Goal: Transaction & Acquisition: Purchase product/service

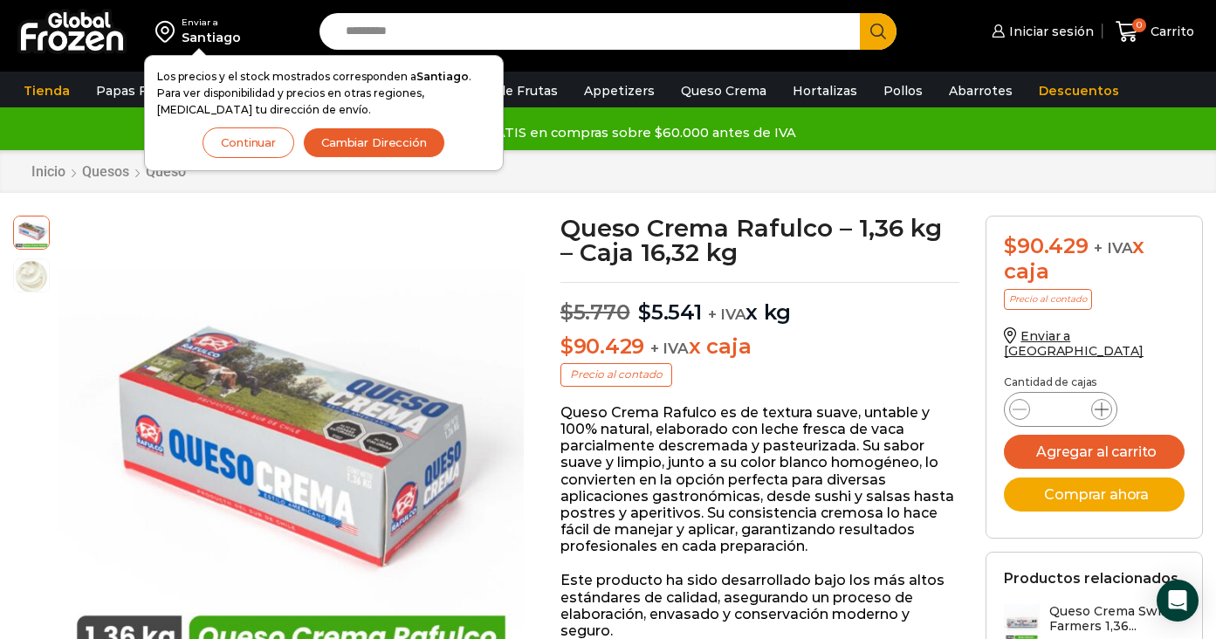
click at [1107, 403] on icon at bounding box center [1102, 410] width 14 height 14
type input "*"
click at [1092, 443] on button "Agregar al carrito" at bounding box center [1094, 452] width 181 height 34
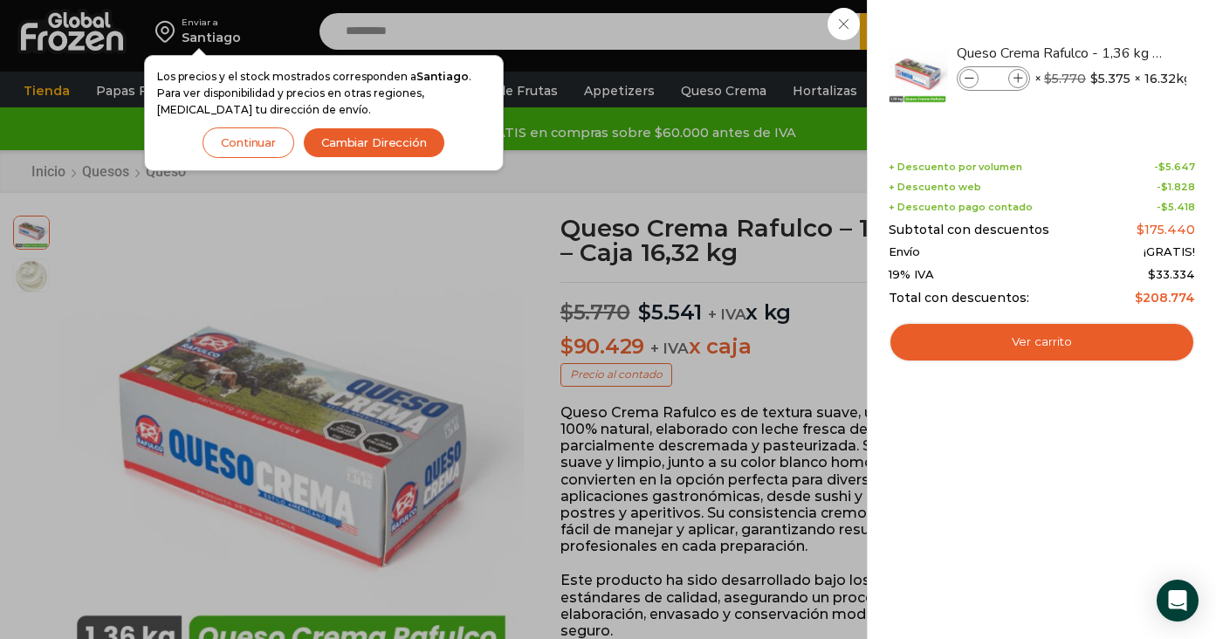
click at [275, 142] on button "Continuar" at bounding box center [249, 142] width 92 height 31
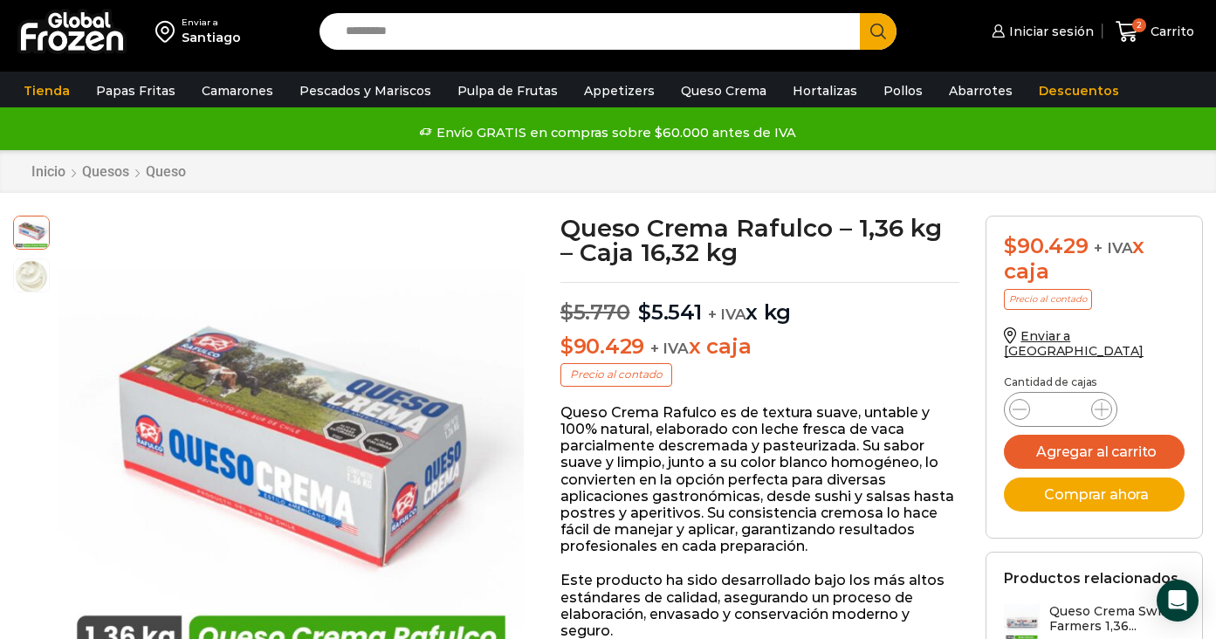
click at [61, 18] on img at bounding box center [71, 31] width 109 height 45
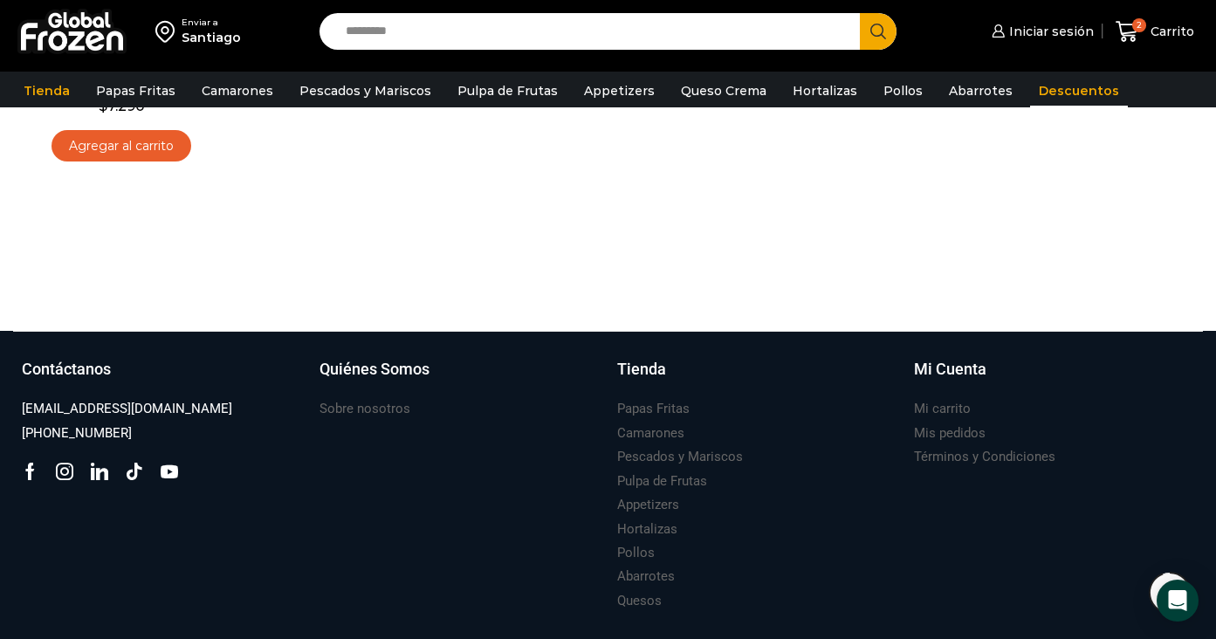
scroll to position [838, 0]
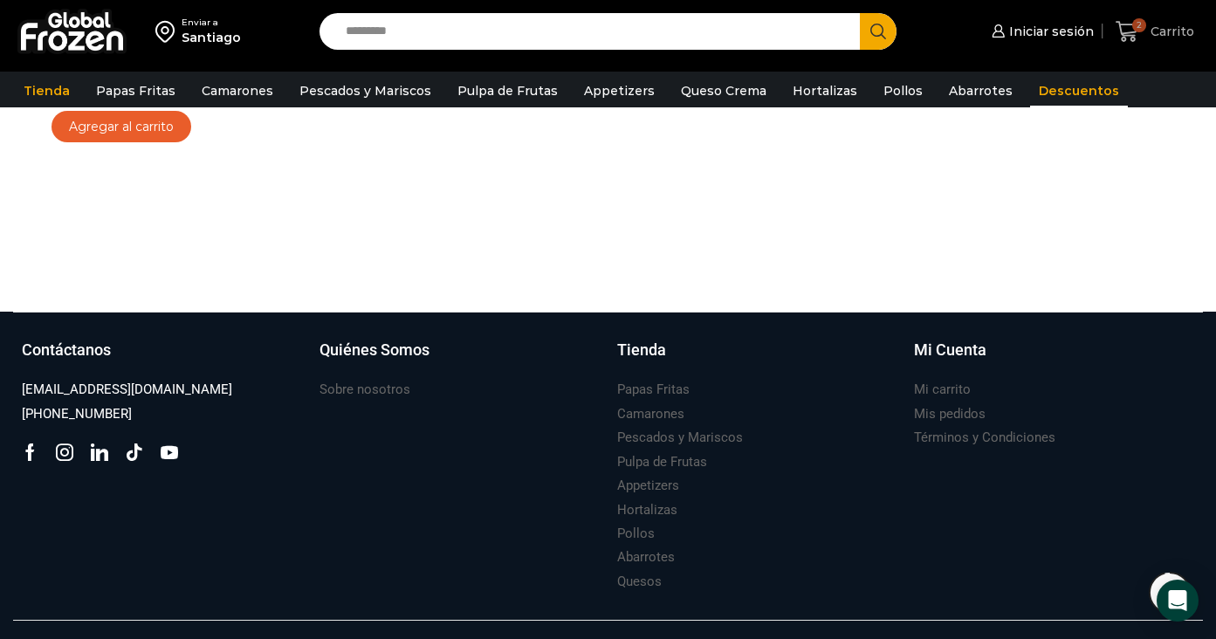
click at [1142, 34] on span "2" at bounding box center [1131, 32] width 31 height 24
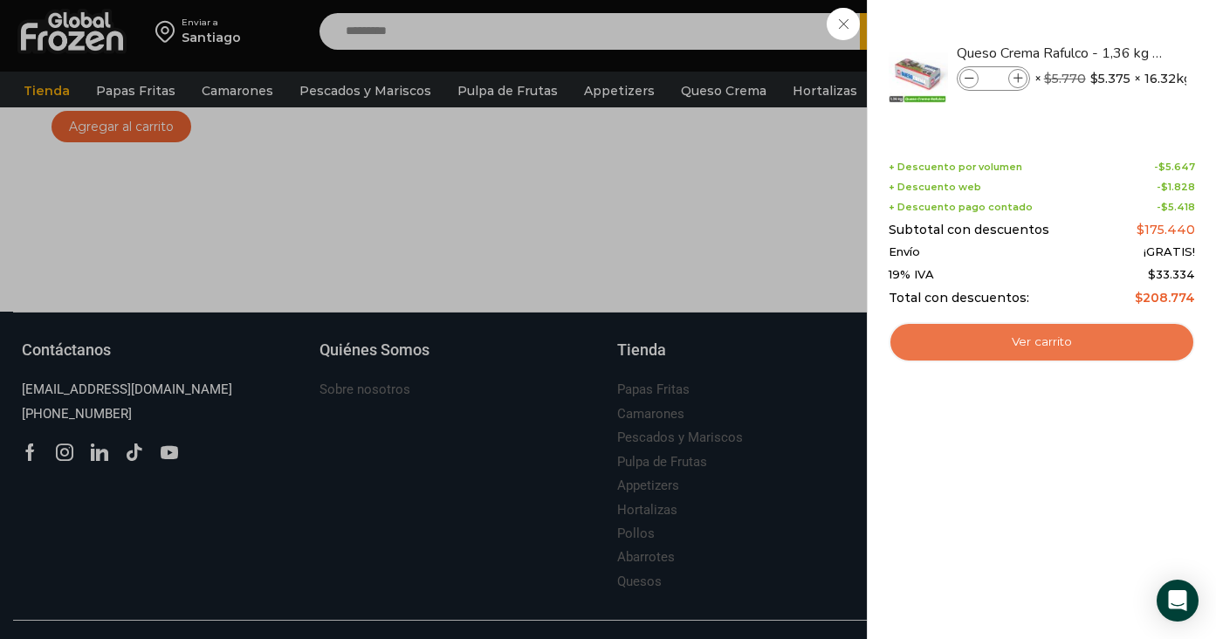
click at [1007, 341] on link "Ver carrito" at bounding box center [1042, 342] width 306 height 40
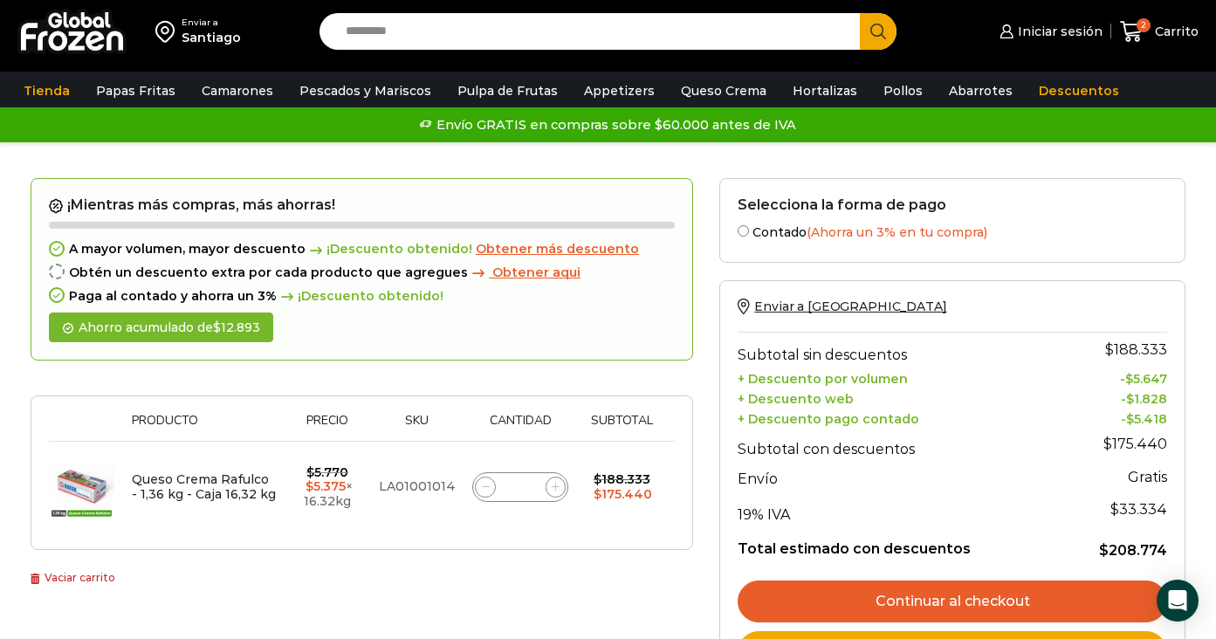
click at [545, 416] on th "Cantidad" at bounding box center [521, 427] width 114 height 27
click at [554, 485] on icon at bounding box center [556, 487] width 8 height 8
type input "*"
click at [571, 440] on form "¡Mientras más compras, más ahorras! A mayor volumen, mayor descuento ¡Descuento…" at bounding box center [362, 364] width 663 height 373
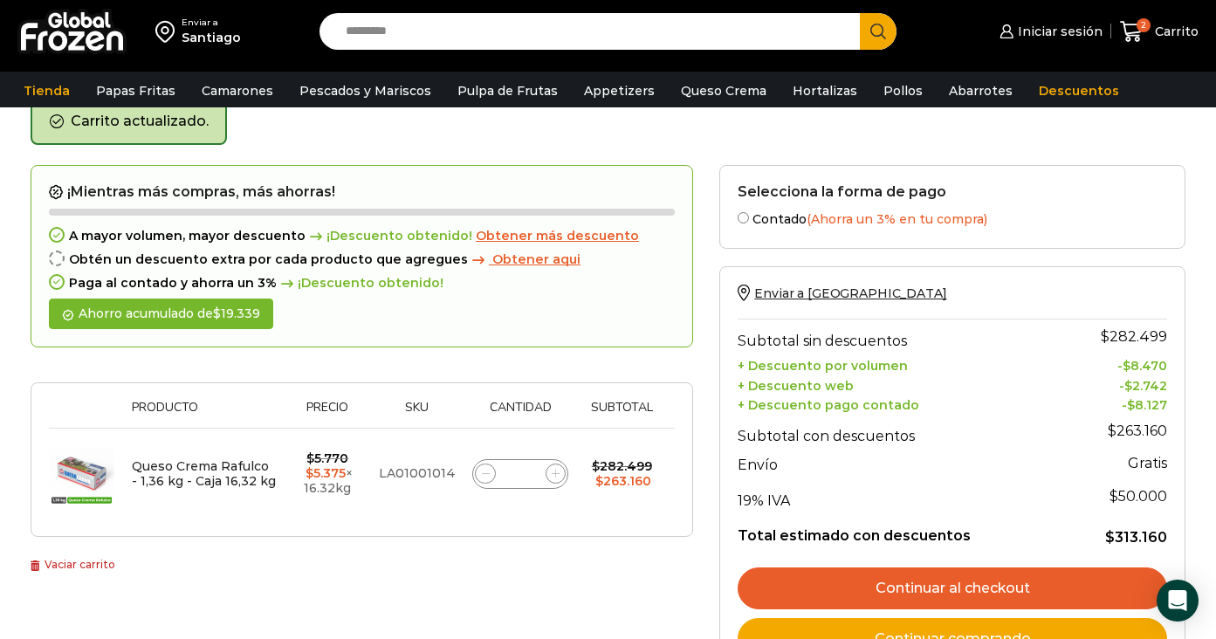
scroll to position [90, 0]
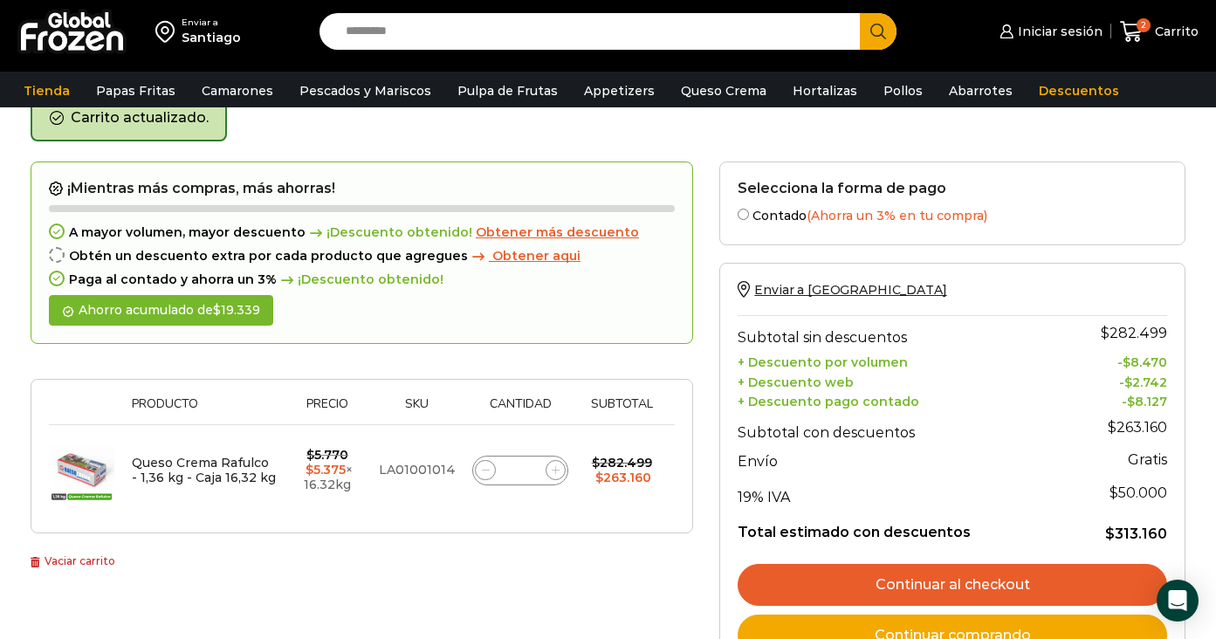
click at [482, 470] on icon at bounding box center [486, 470] width 8 height 0
type input "*"
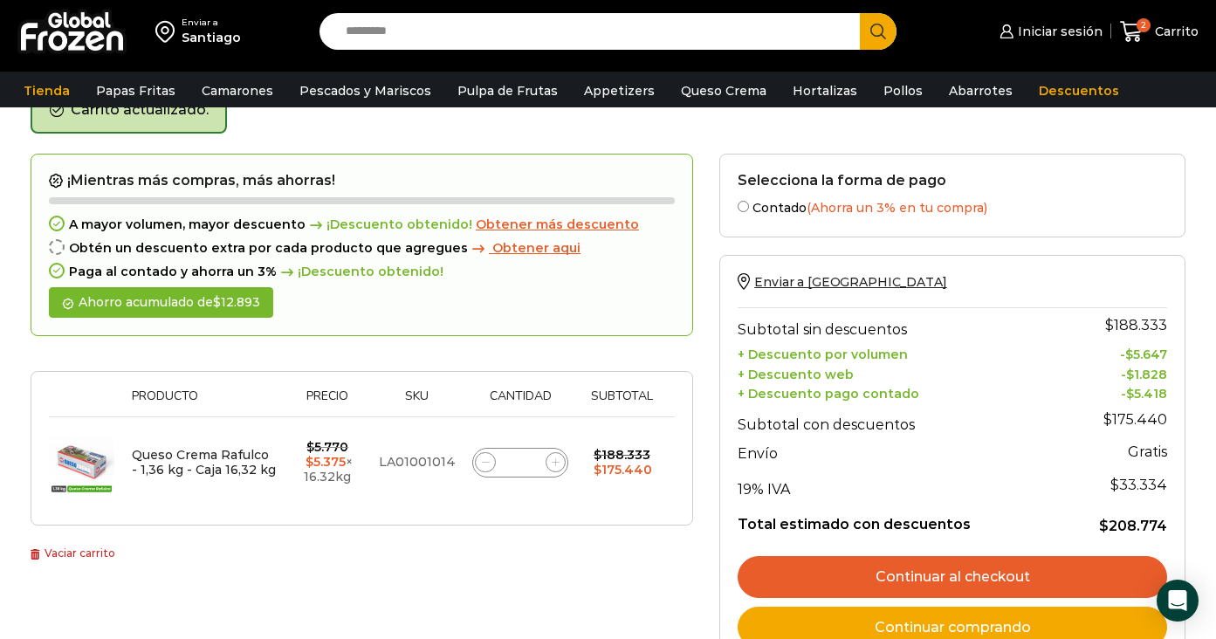
scroll to position [99, 0]
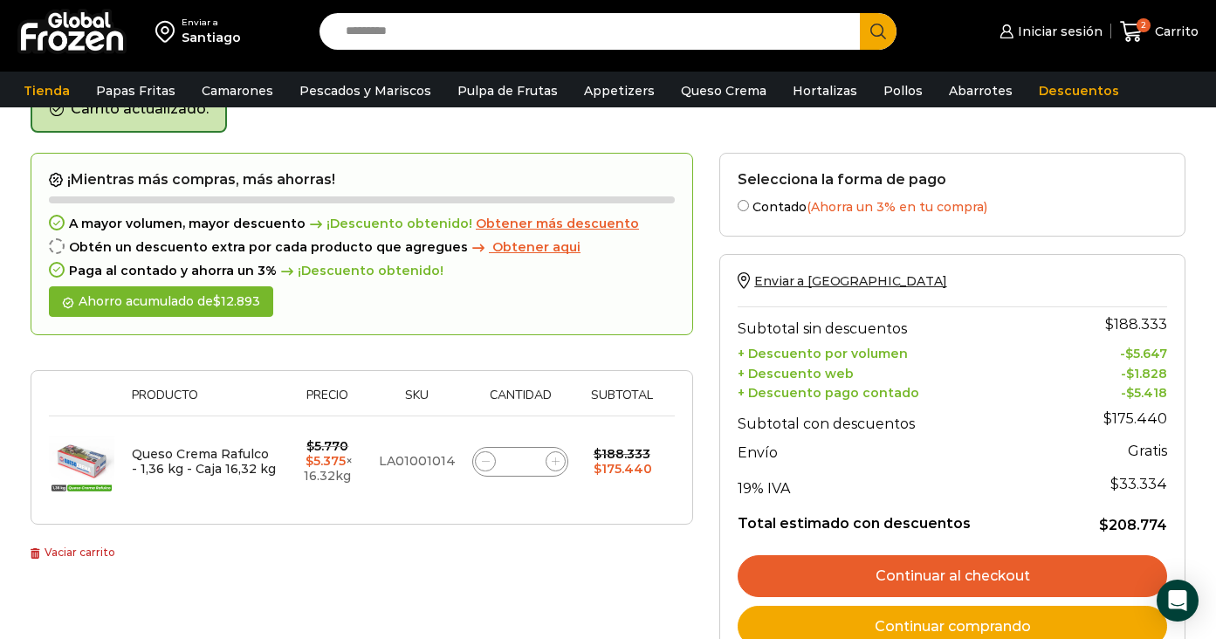
click at [530, 249] on span "Obtener aqui" at bounding box center [536, 247] width 88 height 16
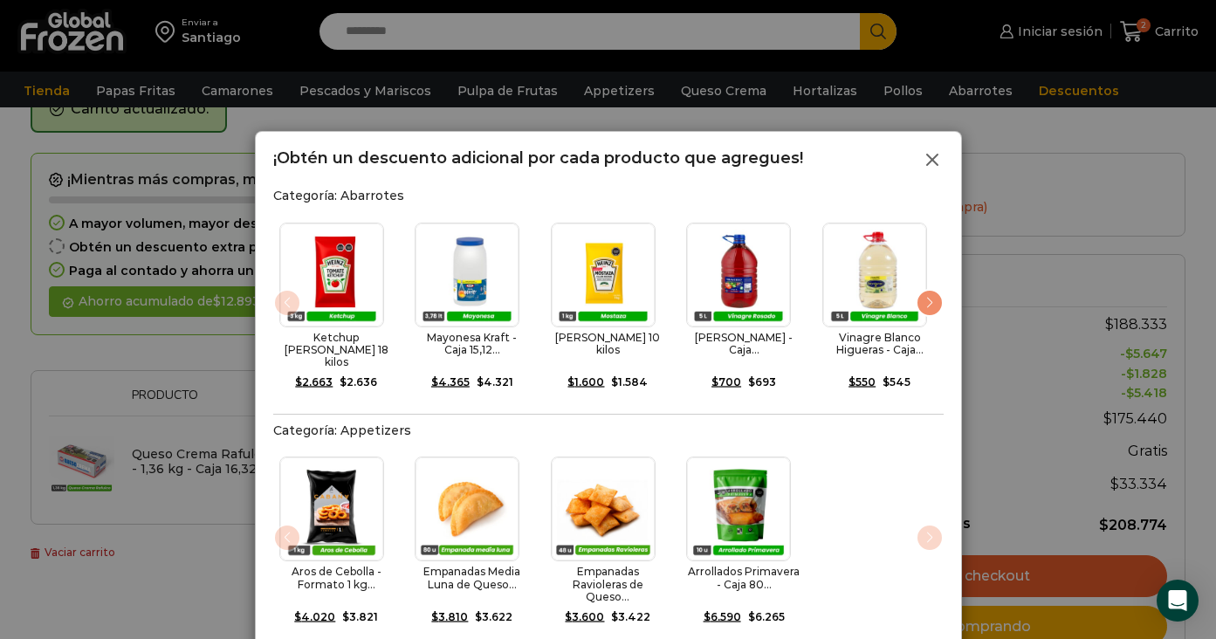
click at [932, 155] on icon at bounding box center [932, 159] width 21 height 21
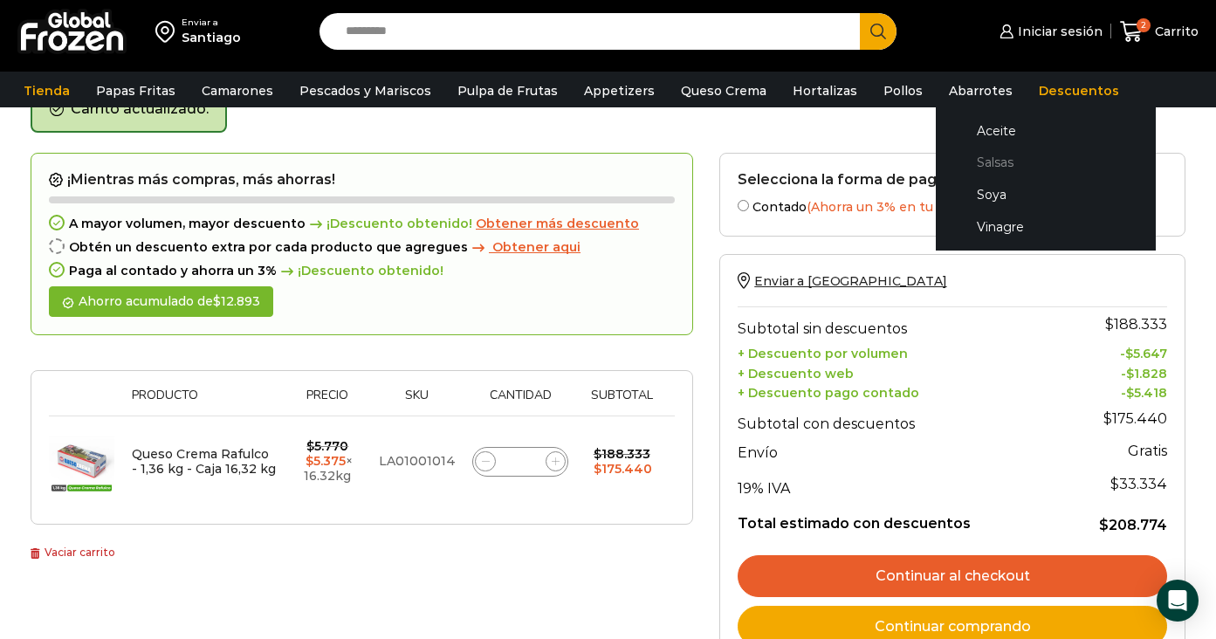
click at [977, 164] on link "Salsas" at bounding box center [1045, 163] width 185 height 32
